Goal: Task Accomplishment & Management: Use online tool/utility

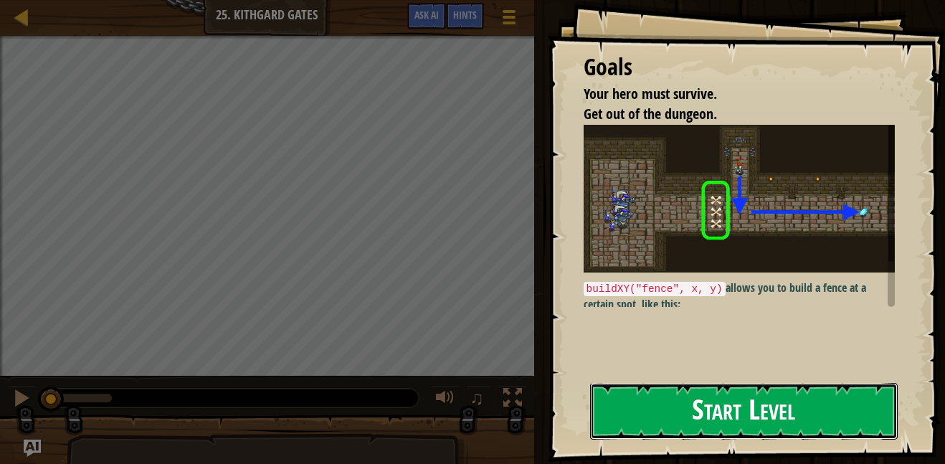
click at [740, 424] on button "Start Level" at bounding box center [743, 411] width 307 height 57
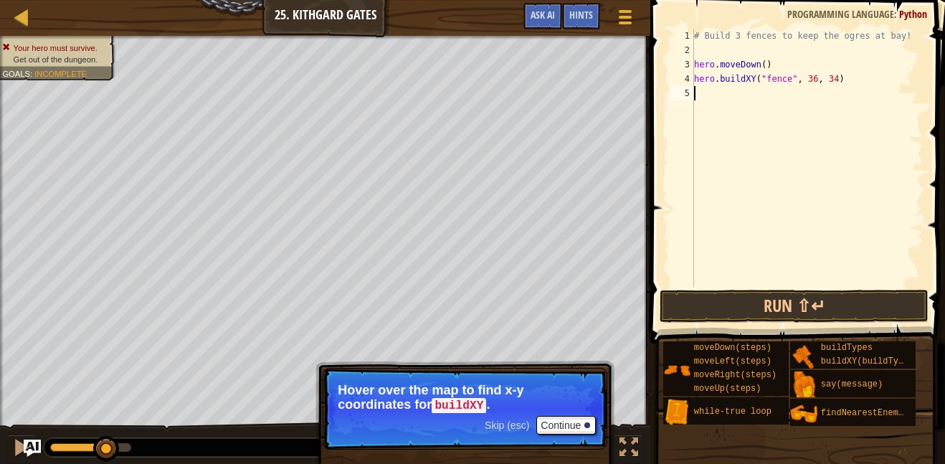
type textarea "/"
type textarea "hero.buildXY("fence", 36, 34)"
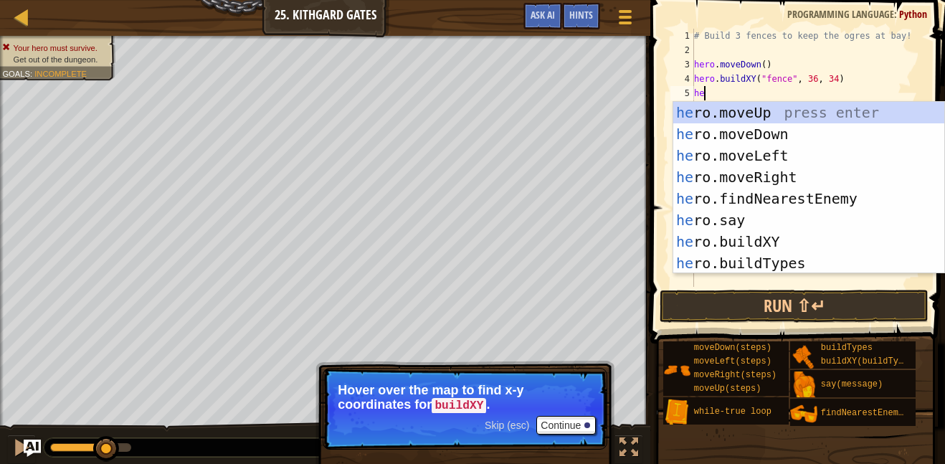
scroll to position [6, 1]
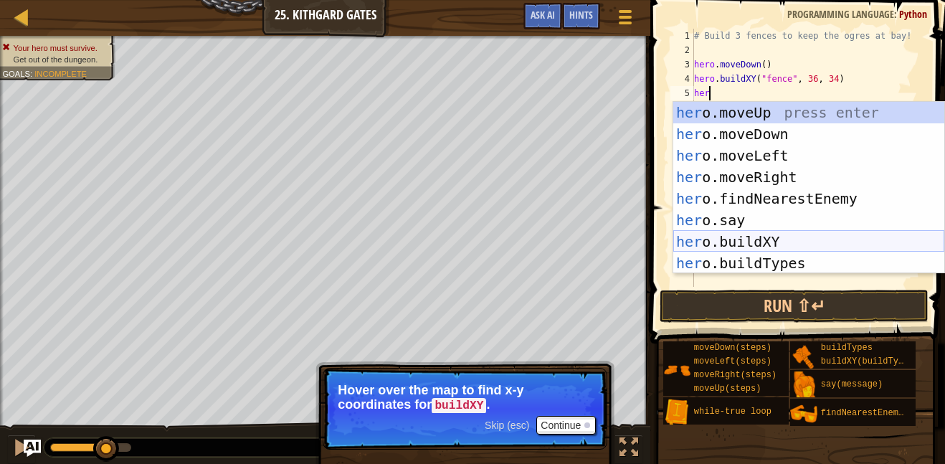
click at [795, 234] on div "her o.moveUp press enter her o.moveDown press enter her o.moveLeft press enter …" at bounding box center [808, 209] width 271 height 215
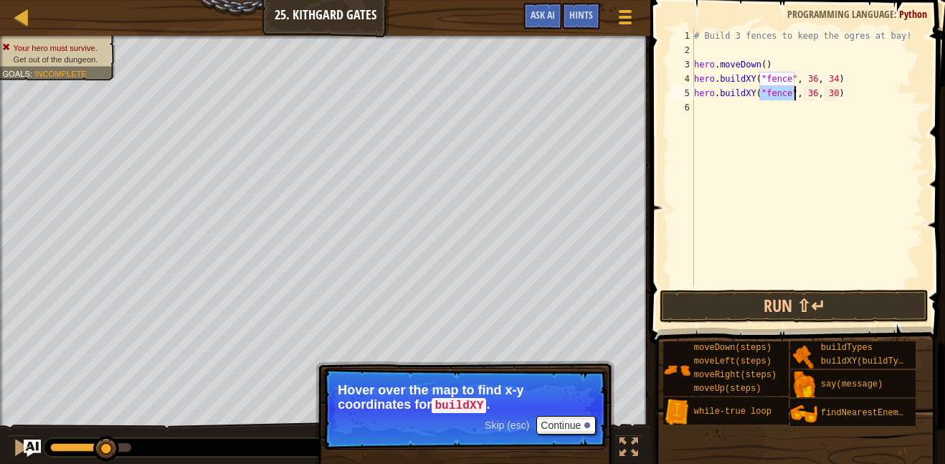
click at [835, 90] on div "# Build 3 fences to keep the ogres at bay! hero . moveDown ( ) hero . buildXY (…" at bounding box center [807, 172] width 232 height 287
type textarea "hero.buildXY("fence", 36, 31)"
click at [704, 106] on div "# Build 3 fences to keep the ogres at bay! hero . moveDown ( ) hero . buildXY (…" at bounding box center [807, 172] width 232 height 287
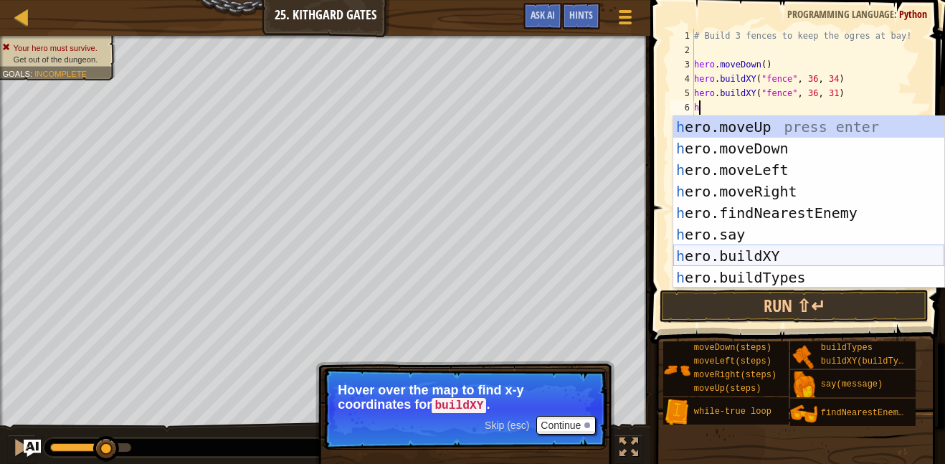
click at [732, 252] on div "h ero.moveUp press enter h ero.moveDown press enter h ero.moveLeft press enter …" at bounding box center [808, 223] width 271 height 215
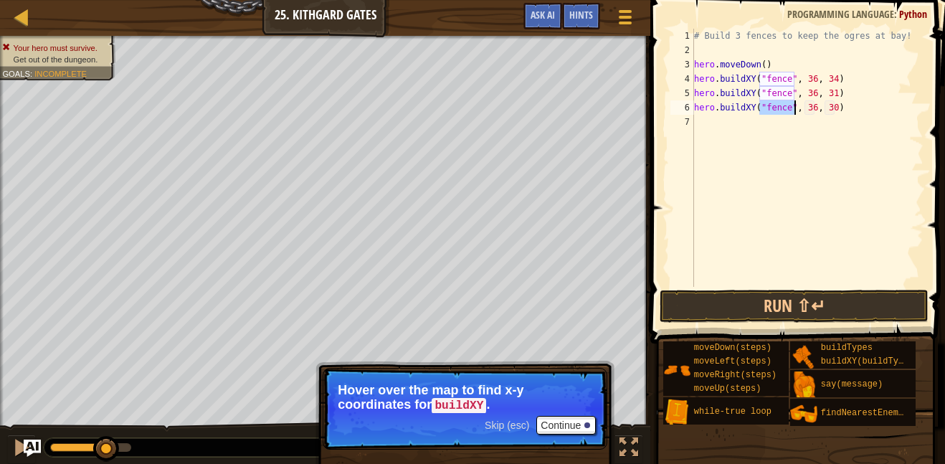
click at [835, 109] on div "# Build 3 fences to keep the ogres at bay! hero . moveDown ( ) hero . buildXY (…" at bounding box center [807, 172] width 232 height 287
type textarea "hero.buildXY("fence", 36, 27)"
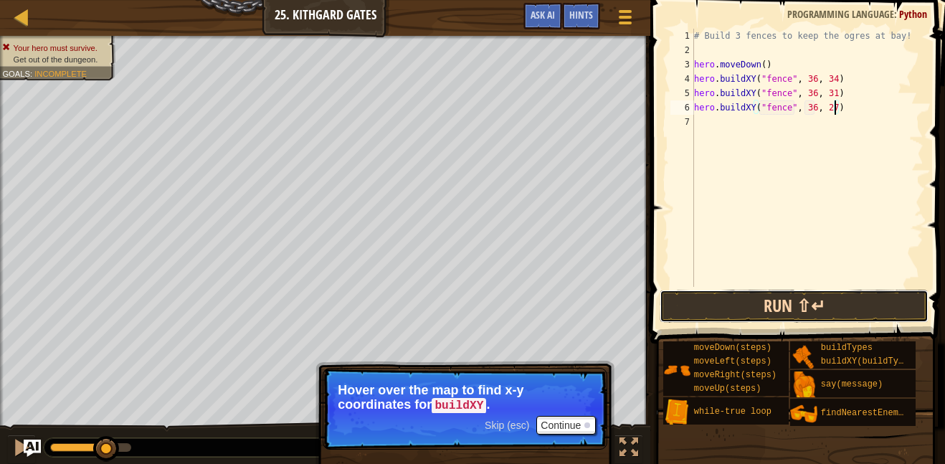
click at [788, 309] on button "Run ⇧↵" at bounding box center [793, 306] width 269 height 33
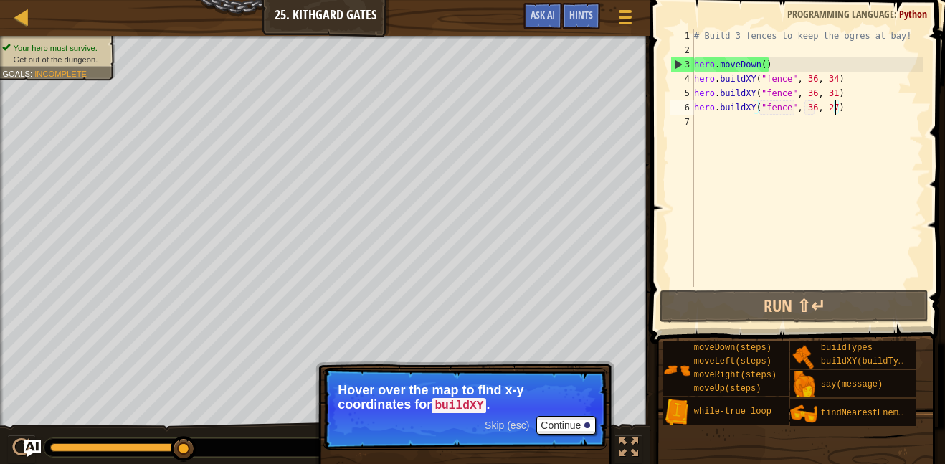
click at [706, 122] on div "# Build 3 fences to keep the ogres at bay! hero . moveDown ( ) hero . buildXY (…" at bounding box center [807, 172] width 232 height 287
type textarea "r"
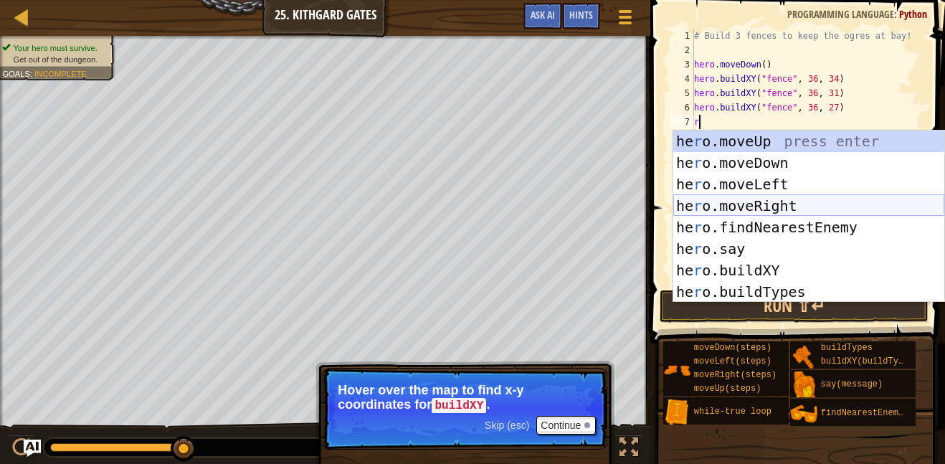
click at [778, 196] on div "he r o.moveUp press enter he r o.moveDown press enter he r o.moveLeft press ent…" at bounding box center [808, 237] width 271 height 215
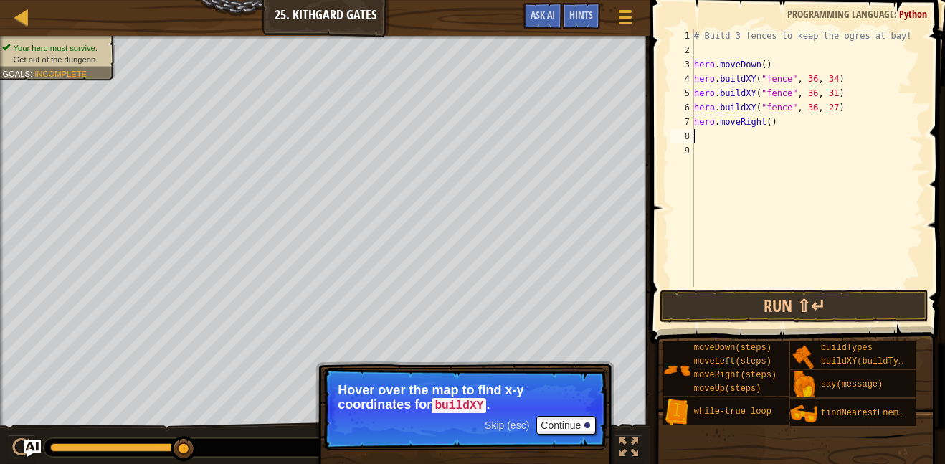
click at [767, 118] on div "# Build 3 fences to keep the ogres at bay! hero . moveDown ( ) hero . buildXY (…" at bounding box center [807, 172] width 232 height 287
type textarea "hero.moveRight()"
click at [800, 153] on div "# Build 3 fences to keep the ogres at bay! hero . moveDown ( ) hero . buildXY (…" at bounding box center [807, 172] width 232 height 287
click at [769, 125] on div "# Build 3 fences to keep the ogres at bay! hero . moveDown ( ) hero . buildXY (…" at bounding box center [807, 172] width 232 height 287
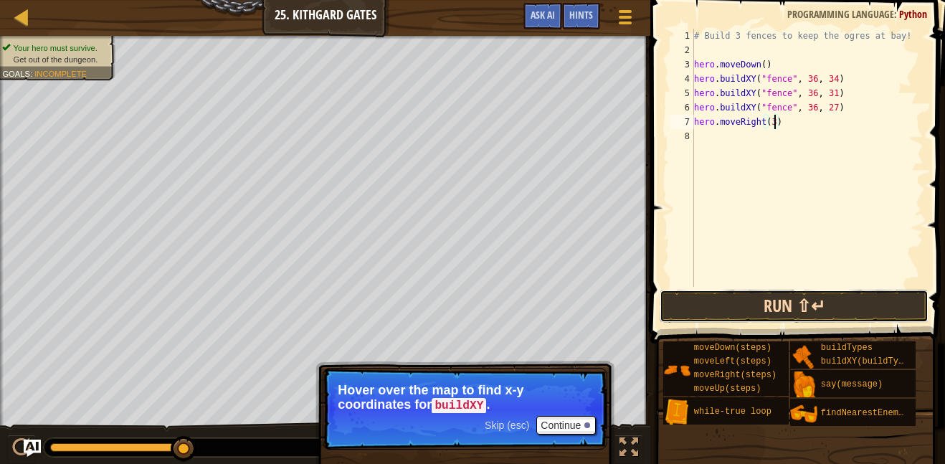
click at [790, 303] on button "Run ⇧↵" at bounding box center [793, 306] width 269 height 33
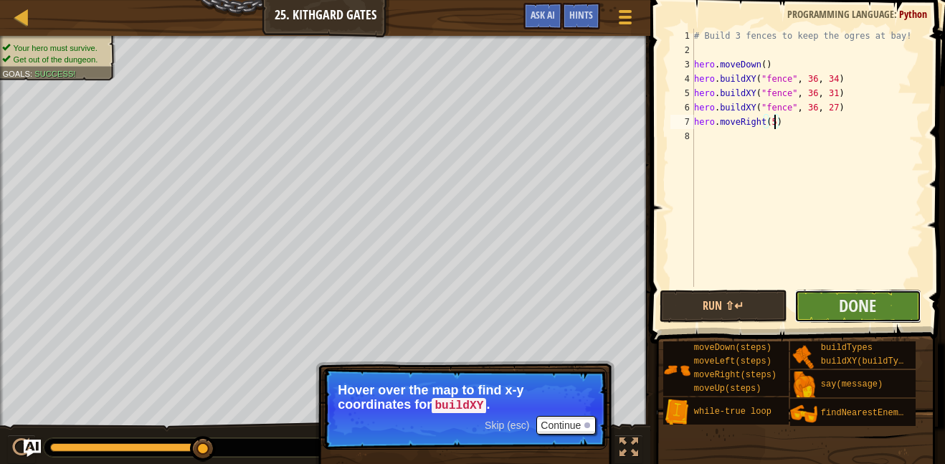
click at [836, 314] on button "Done" at bounding box center [858, 306] width 128 height 33
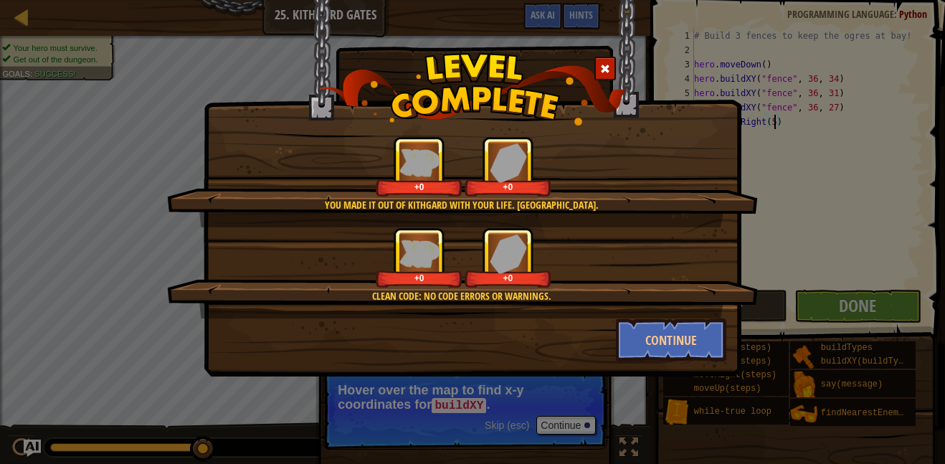
click at [607, 62] on div at bounding box center [604, 69] width 21 height 24
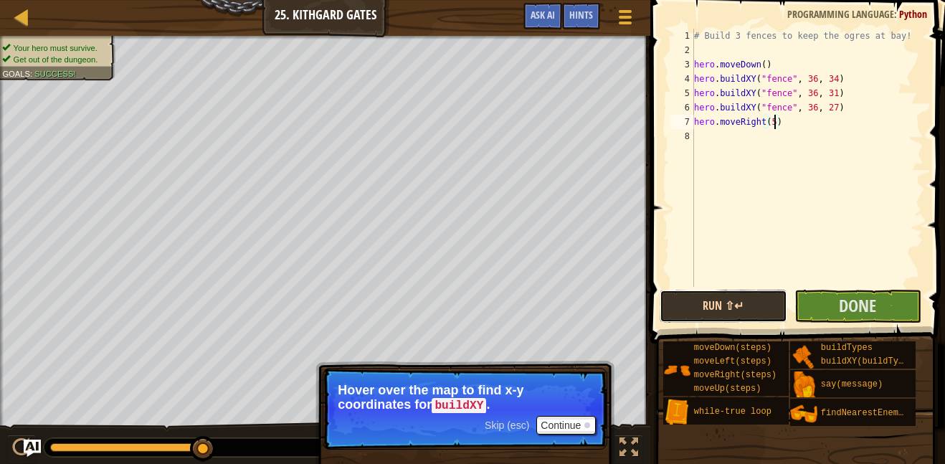
click at [757, 307] on button "Run ⇧↵" at bounding box center [723, 306] width 128 height 33
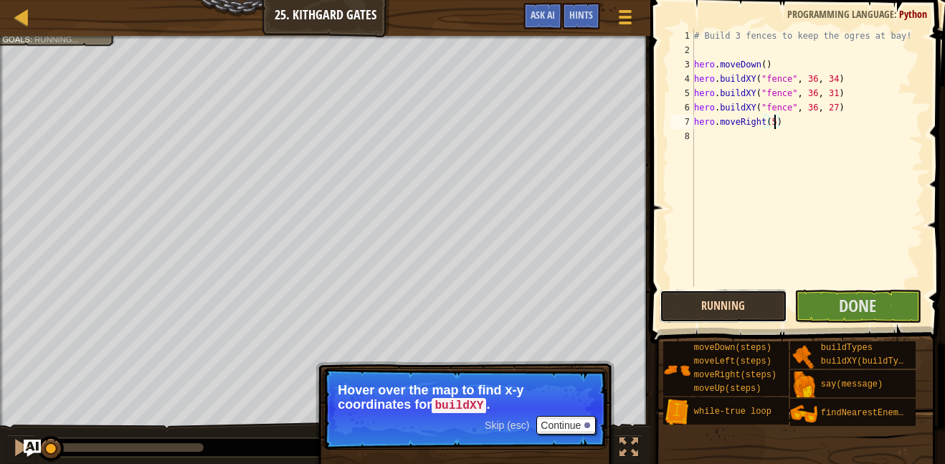
click at [757, 307] on button "Running" at bounding box center [723, 306] width 128 height 33
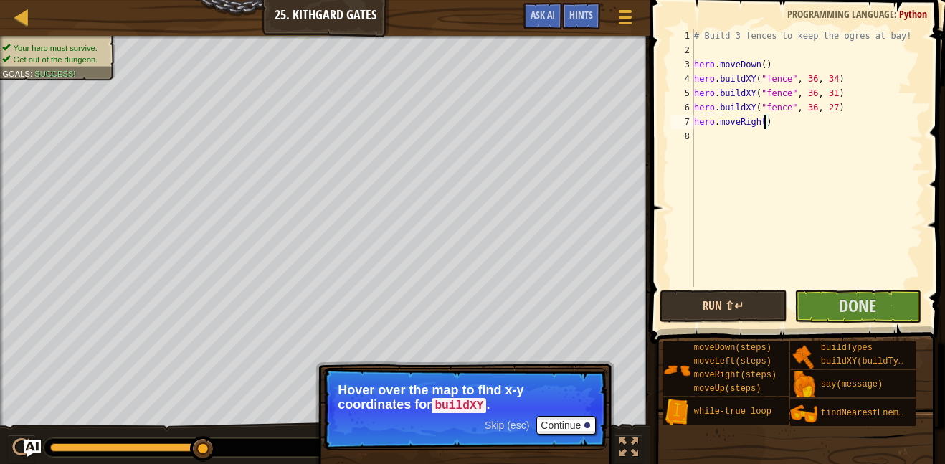
scroll to position [6, 9]
type textarea "hero.moveRig)"
click at [836, 315] on button "Done" at bounding box center [858, 306] width 128 height 33
